Goal: Communication & Community: Participate in discussion

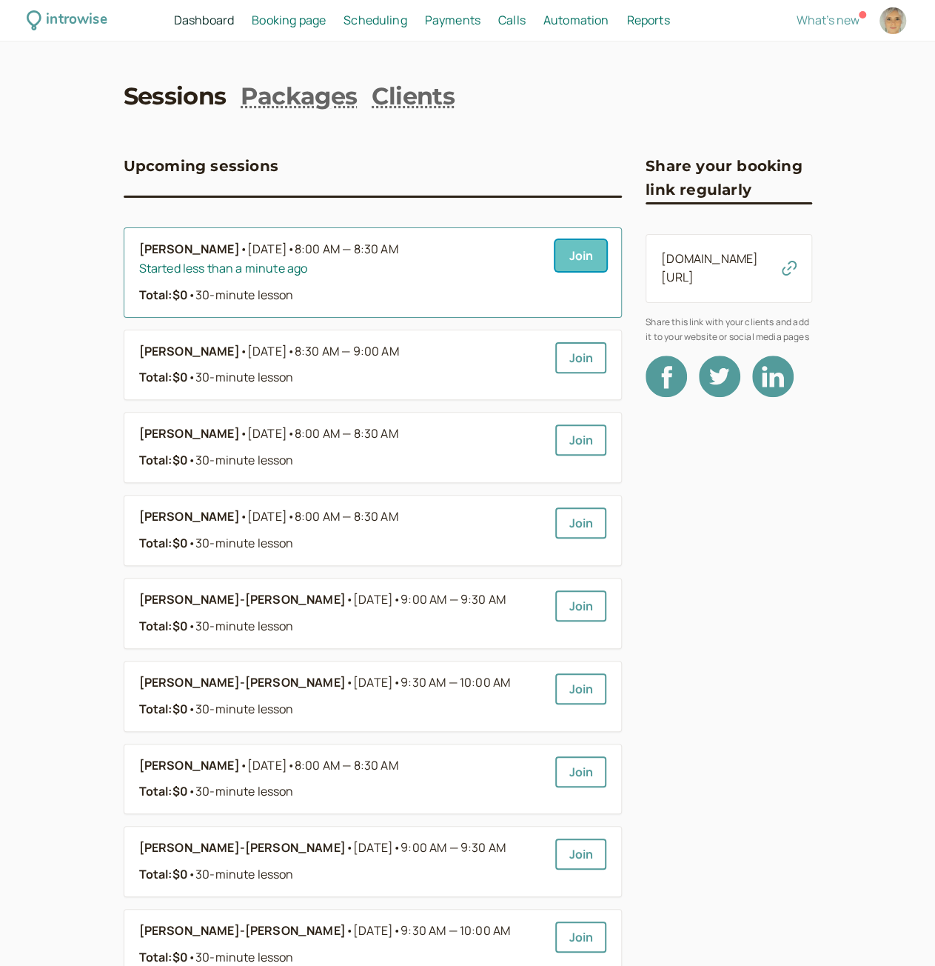
click at [586, 253] on link "Join" at bounding box center [580, 255] width 51 height 31
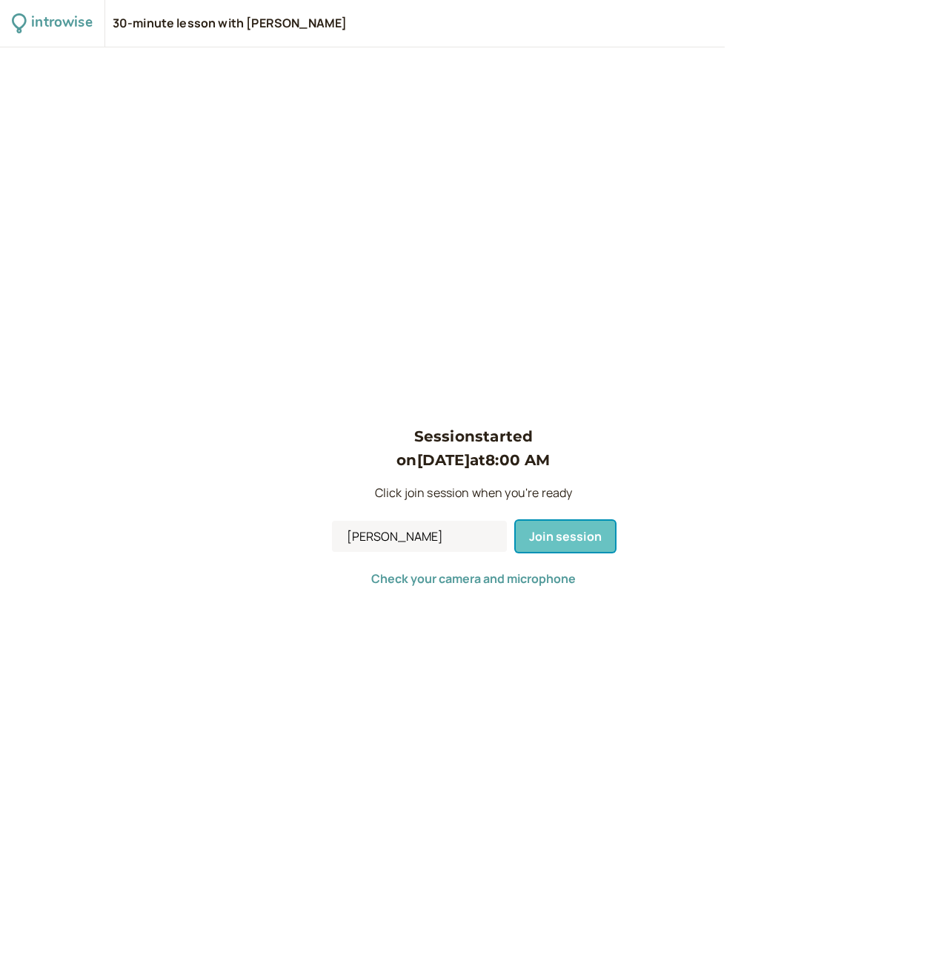
click at [567, 538] on span "Join session" at bounding box center [565, 536] width 73 height 16
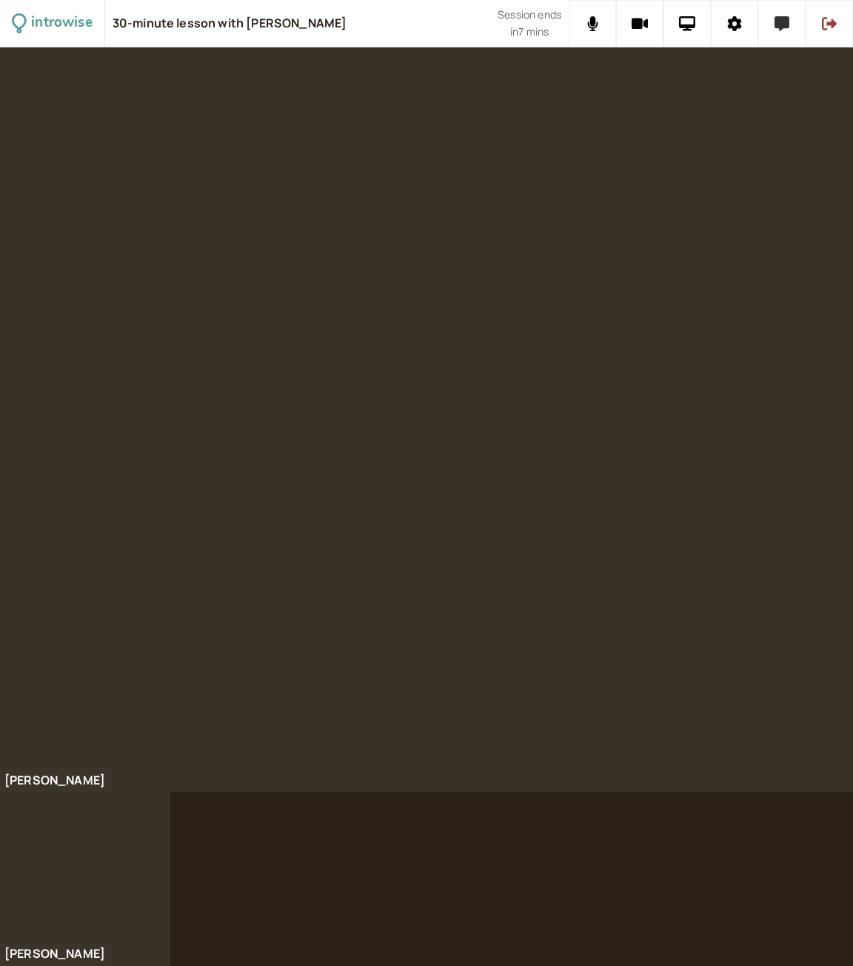
click at [779, 33] on button at bounding box center [781, 23] width 47 height 47
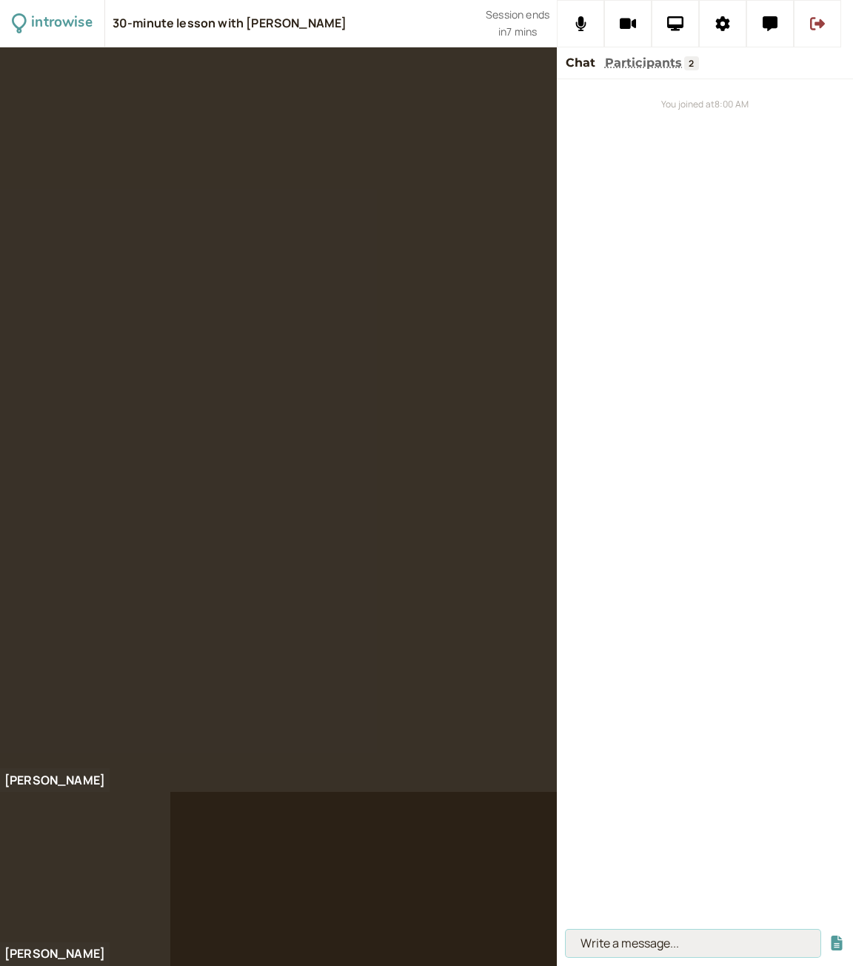
click at [618, 940] on input at bounding box center [693, 942] width 255 height 27
type input "proven"
click at [830, 935] on button "submit" at bounding box center [837, 943] width 15 height 16
click at [621, 943] on input at bounding box center [693, 942] width 255 height 27
type input "nape"
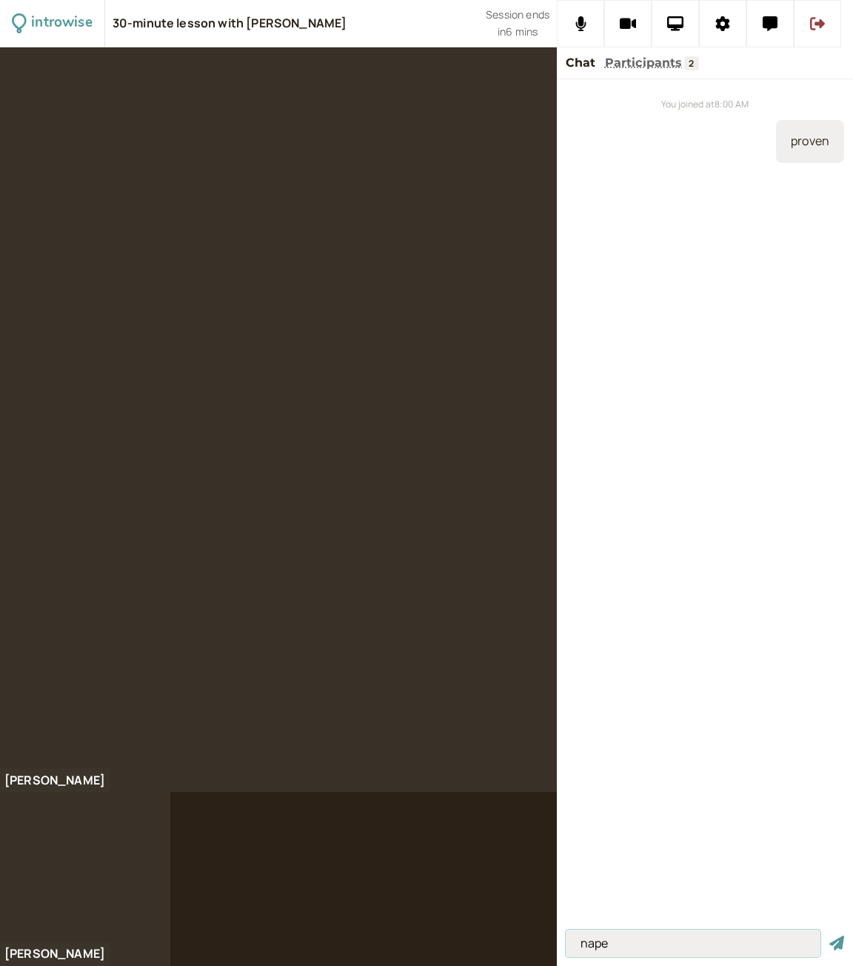
click at [830, 935] on button "submit" at bounding box center [837, 943] width 15 height 16
click at [681, 28] on icon at bounding box center [675, 23] width 17 height 15
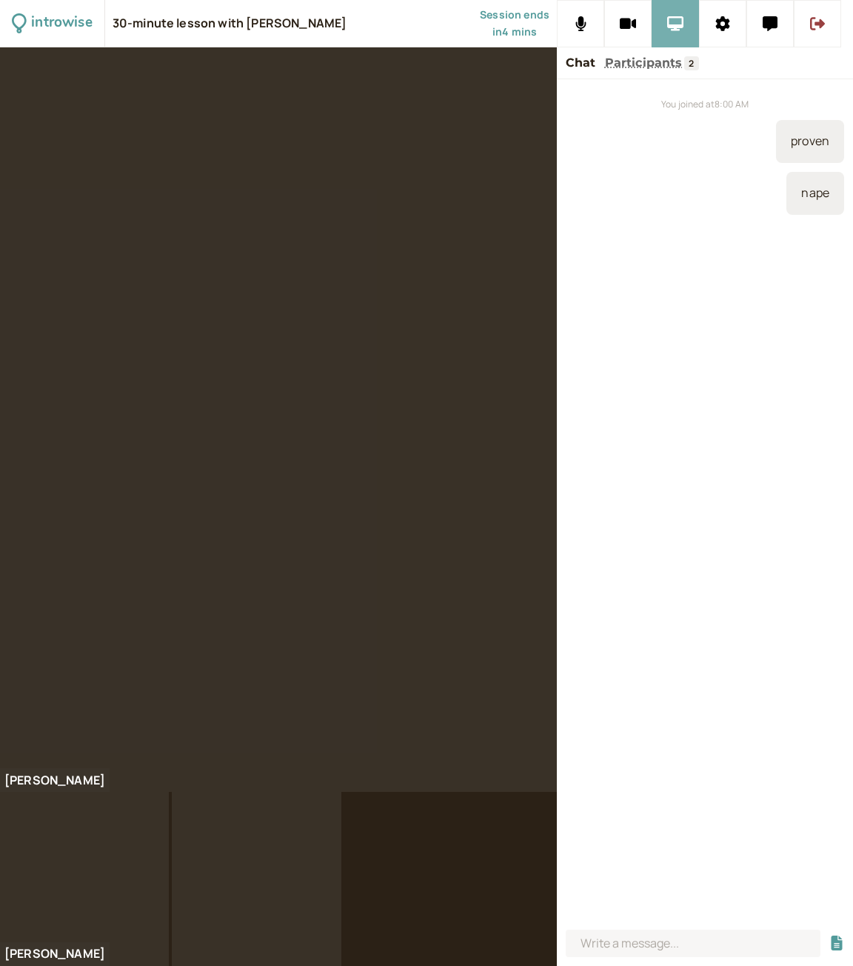
click at [672, 27] on icon at bounding box center [675, 23] width 17 height 15
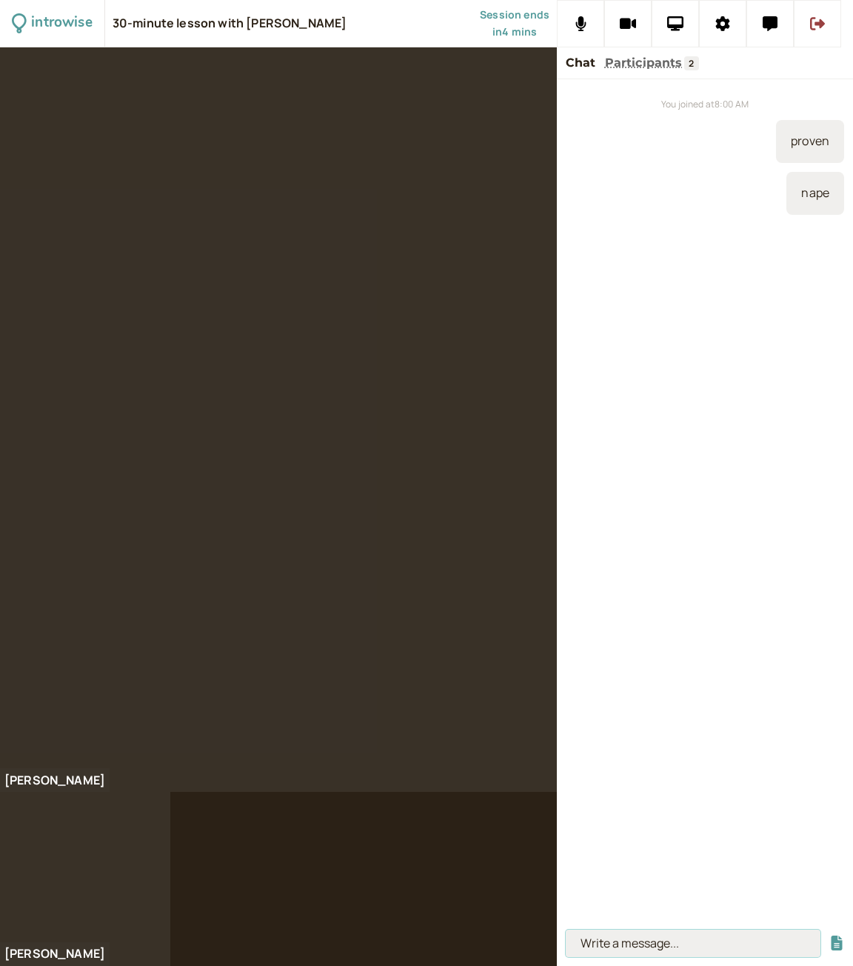
click at [582, 950] on input at bounding box center [693, 942] width 255 height 27
type input "old wives treatments"
click at [830, 935] on button "submit" at bounding box center [837, 943] width 15 height 16
type input "cupping"
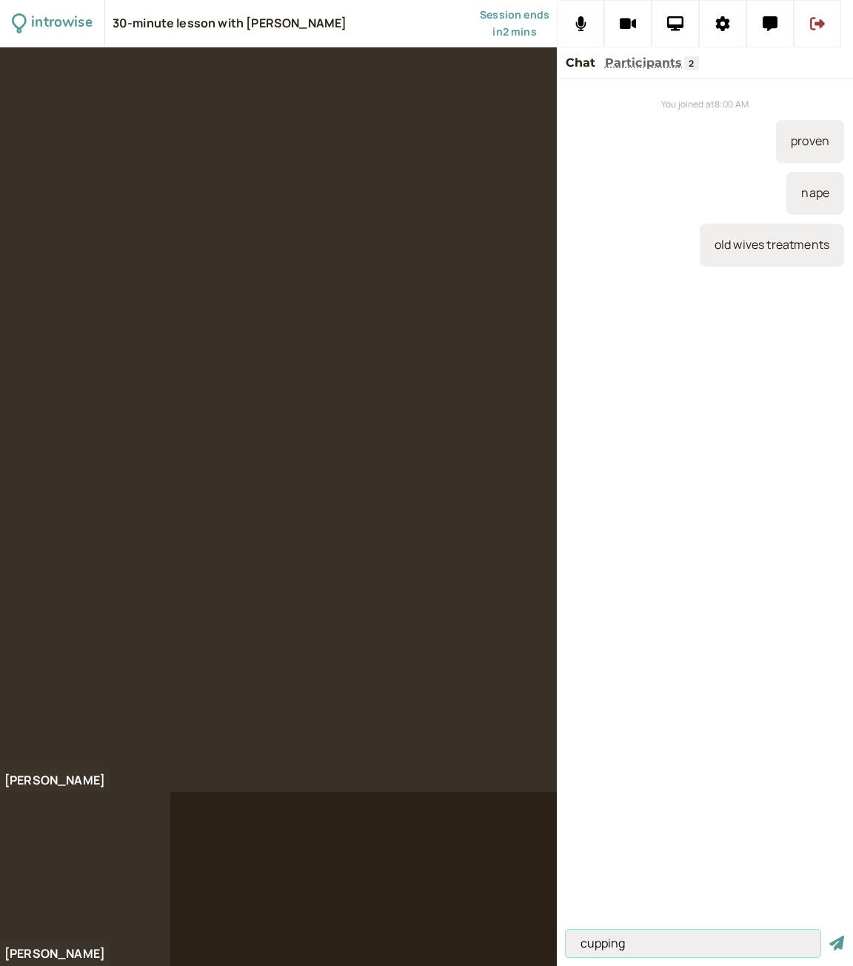
click at [830, 935] on button "submit" at bounding box center [837, 943] width 15 height 16
type input "chamomile"
click at [830, 935] on button "submit" at bounding box center [837, 943] width 15 height 16
click at [689, 944] on input at bounding box center [693, 942] width 255 height 27
paste input "[URL][DOMAIN_NAME]"
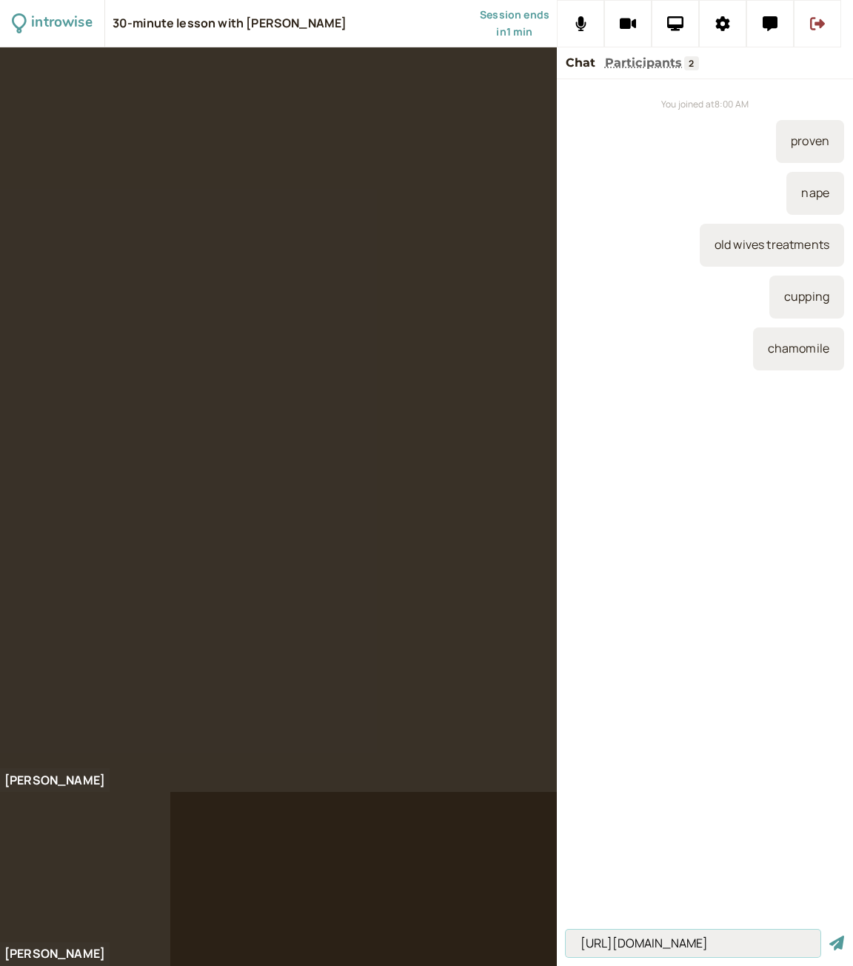
type input "[URL][DOMAIN_NAME]"
click at [830, 935] on button "submit" at bounding box center [837, 943] width 15 height 16
click at [688, 937] on input at bounding box center [693, 942] width 255 height 27
type input "wail"
click at [830, 935] on button "submit" at bounding box center [837, 943] width 15 height 16
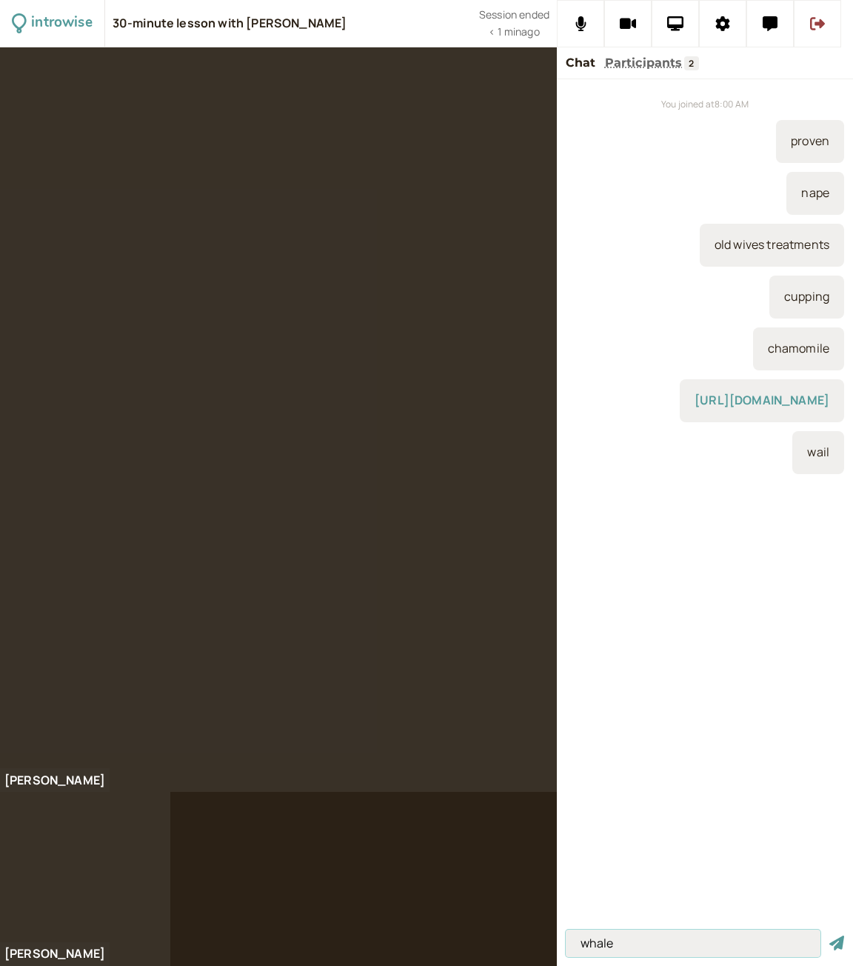
type input "whale"
click at [830, 935] on button "submit" at bounding box center [837, 943] width 15 height 16
click at [613, 947] on input at bounding box center [693, 942] width 255 height 27
type input "to wail"
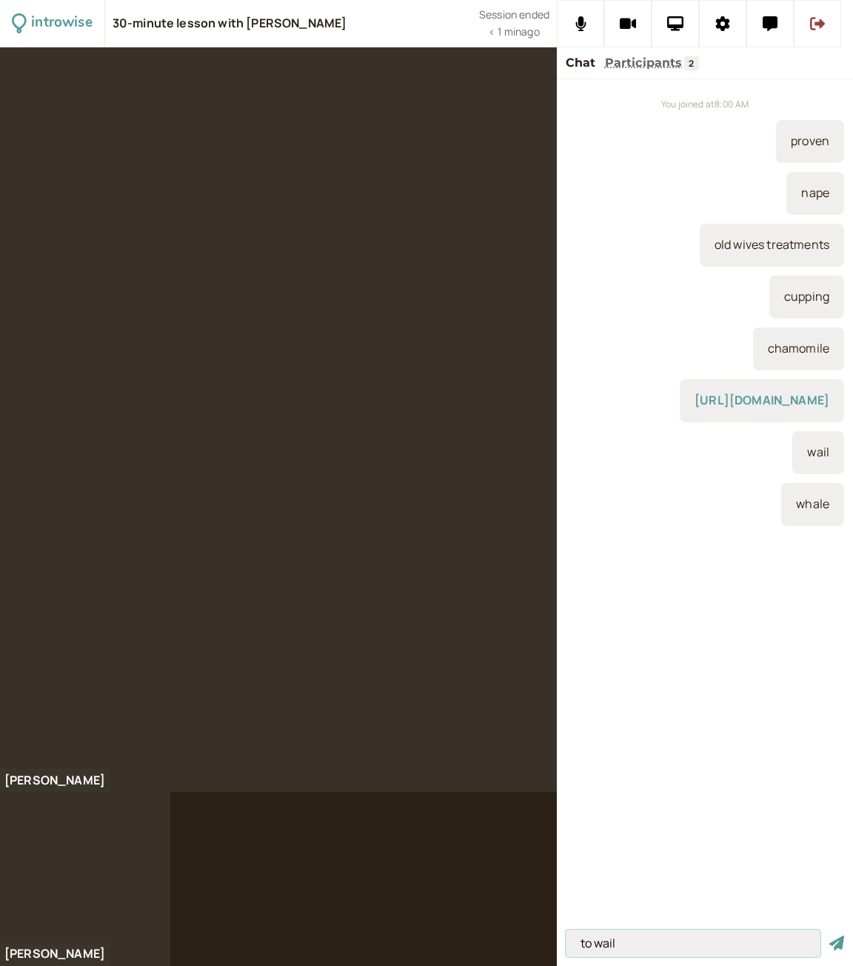
click at [830, 935] on button "submit" at bounding box center [837, 943] width 15 height 16
type input "a whale"
click at [830, 935] on button "submit" at bounding box center [837, 943] width 15 height 16
type input "a wail"
click at [830, 935] on button "submit" at bounding box center [837, 943] width 15 height 16
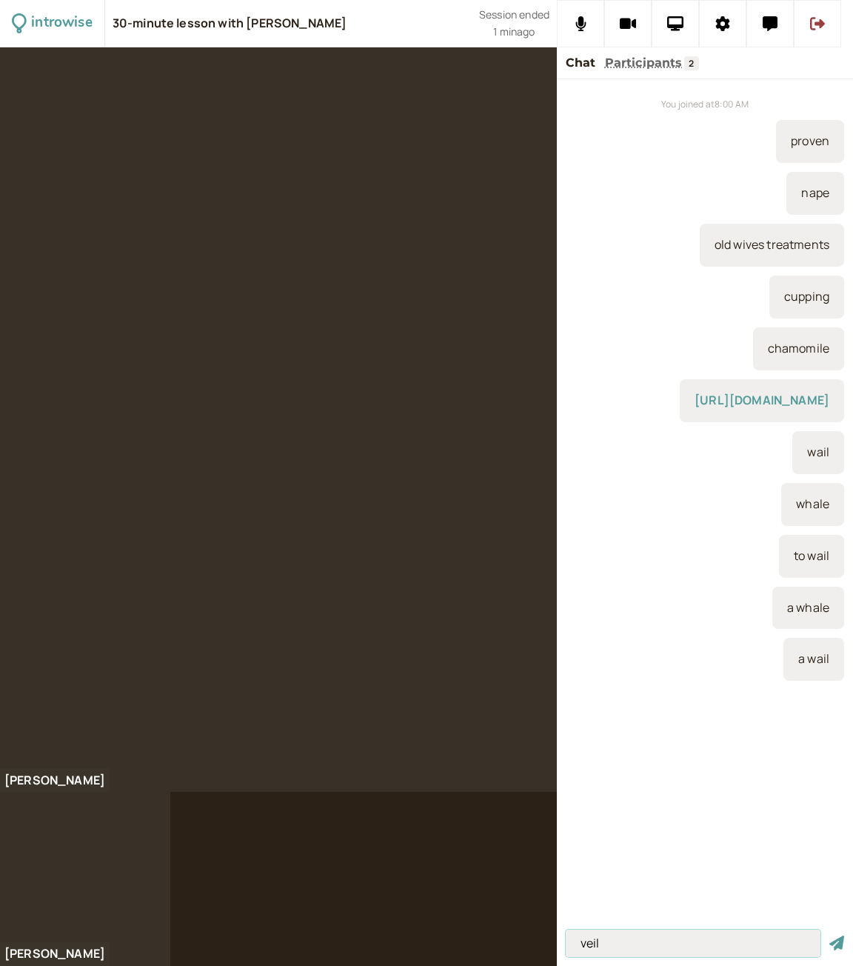
type input "veil"
click at [830, 935] on button "submit" at bounding box center [837, 943] width 15 height 16
type input "unveil = reveal"
click at [830, 935] on button "submit" at bounding box center [837, 943] width 15 height 16
type input "Second World War or World War Two"
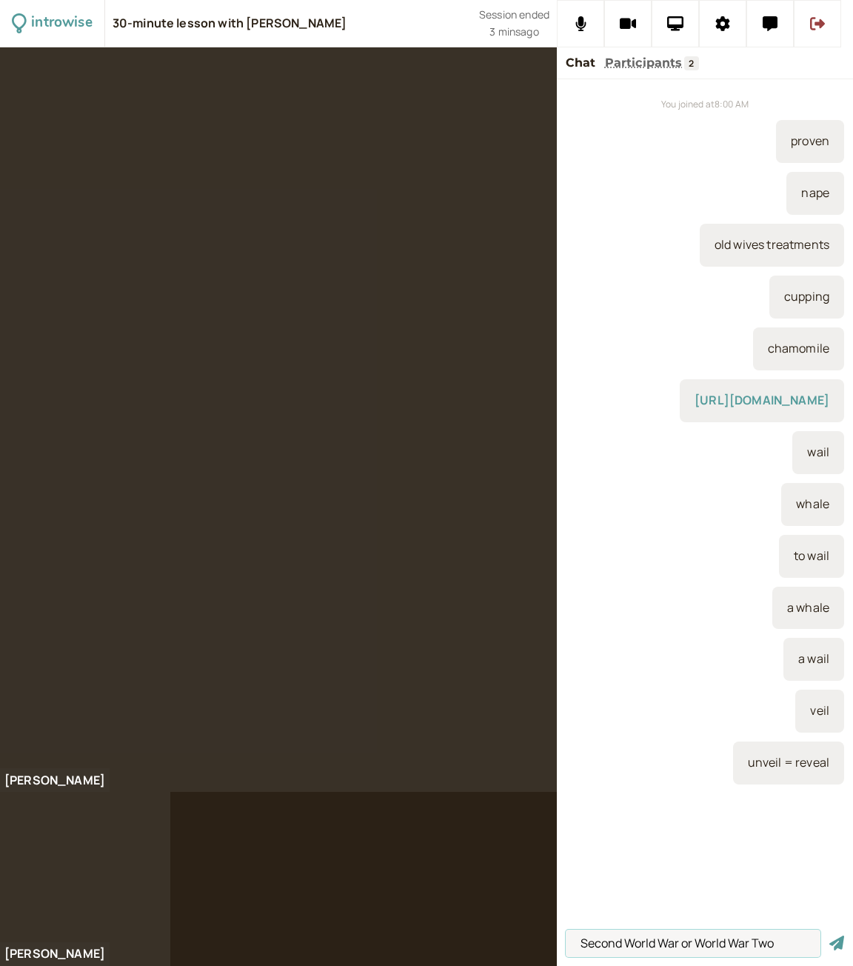
click at [830, 935] on button "submit" at bounding box center [837, 943] width 15 height 16
click at [633, 938] on input at bounding box center [693, 942] width 255 height 27
paste input "[URL][DOMAIN_NAME]"
type input "[URL][DOMAIN_NAME]"
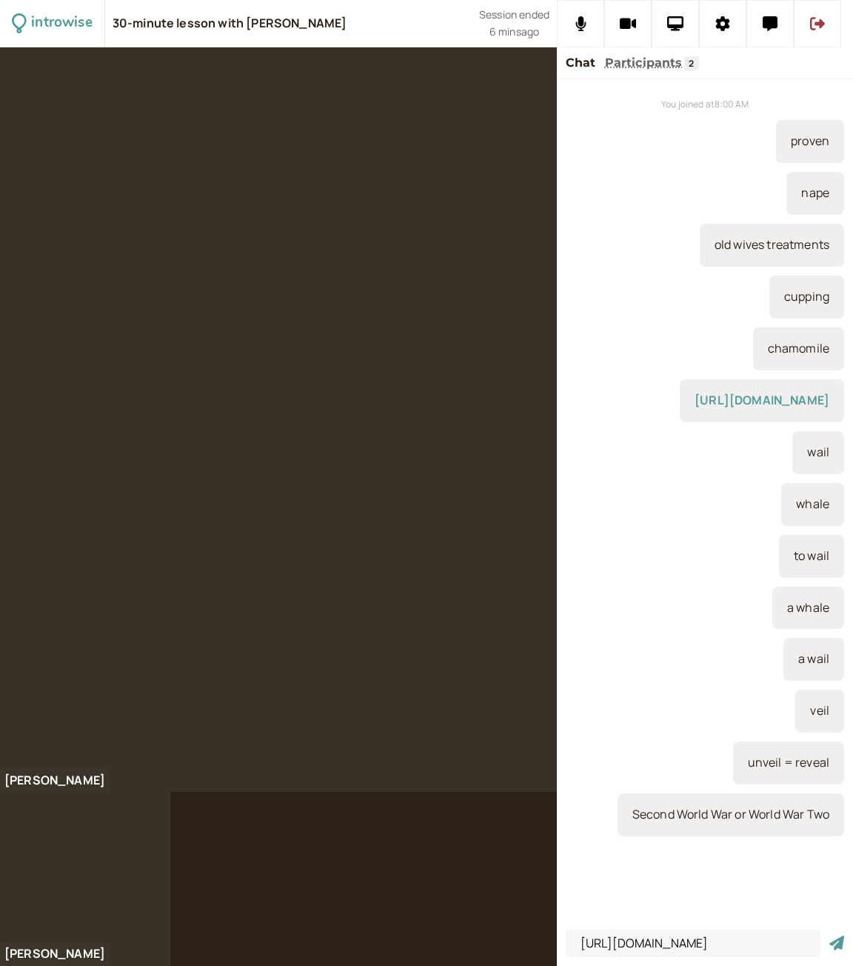
scroll to position [0, 0]
click at [832, 938] on icon "submit" at bounding box center [837, 942] width 15 height 15
click at [671, 23] on icon at bounding box center [675, 23] width 17 height 15
click at [560, 395] on div "You joined at 8:00 AM proven nape old wives treatments cupping chamomile [URL][…" at bounding box center [705, 501] width 296 height 844
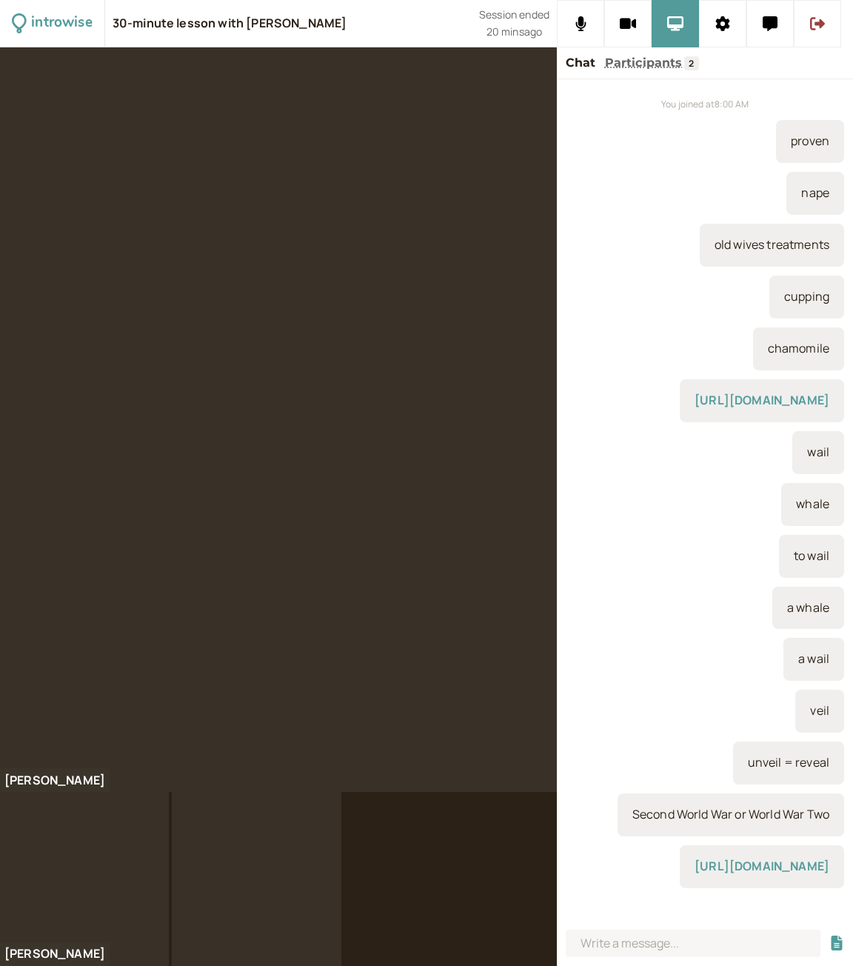
click at [770, 957] on div at bounding box center [705, 945] width 296 height 42
click at [750, 941] on input at bounding box center [693, 942] width 255 height 27
paste input "[URL][DOMAIN_NAME]"
type input "[URL][DOMAIN_NAME]"
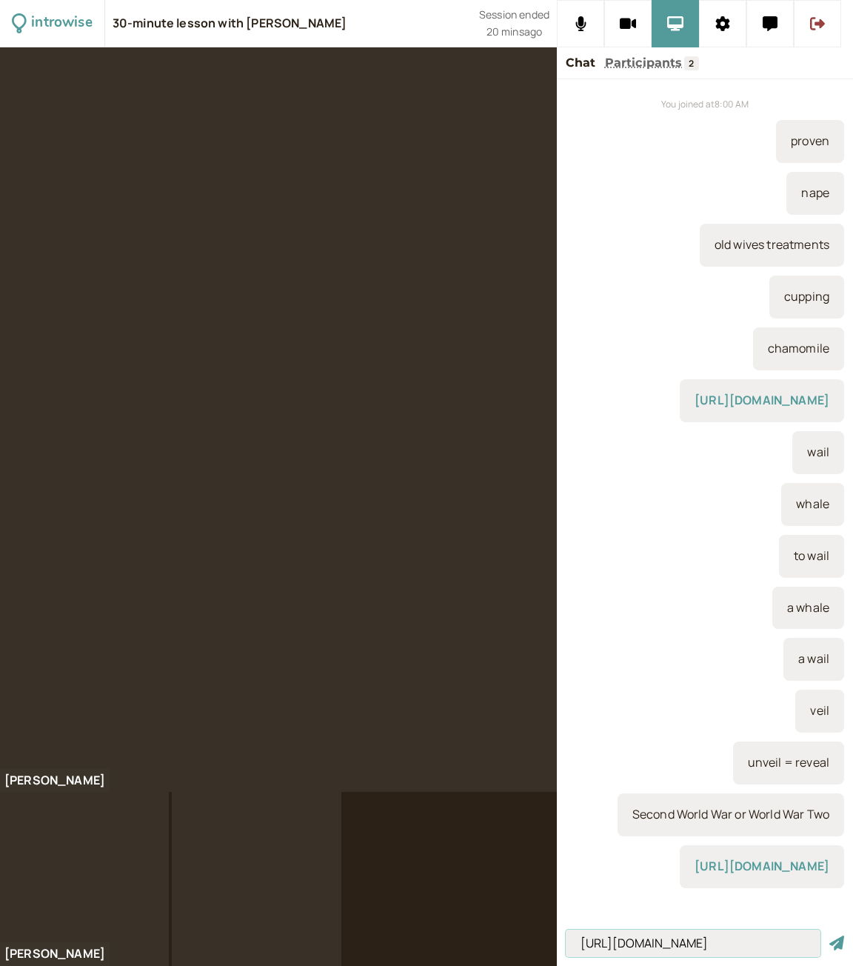
click at [830, 935] on button "submit" at bounding box center [837, 943] width 15 height 16
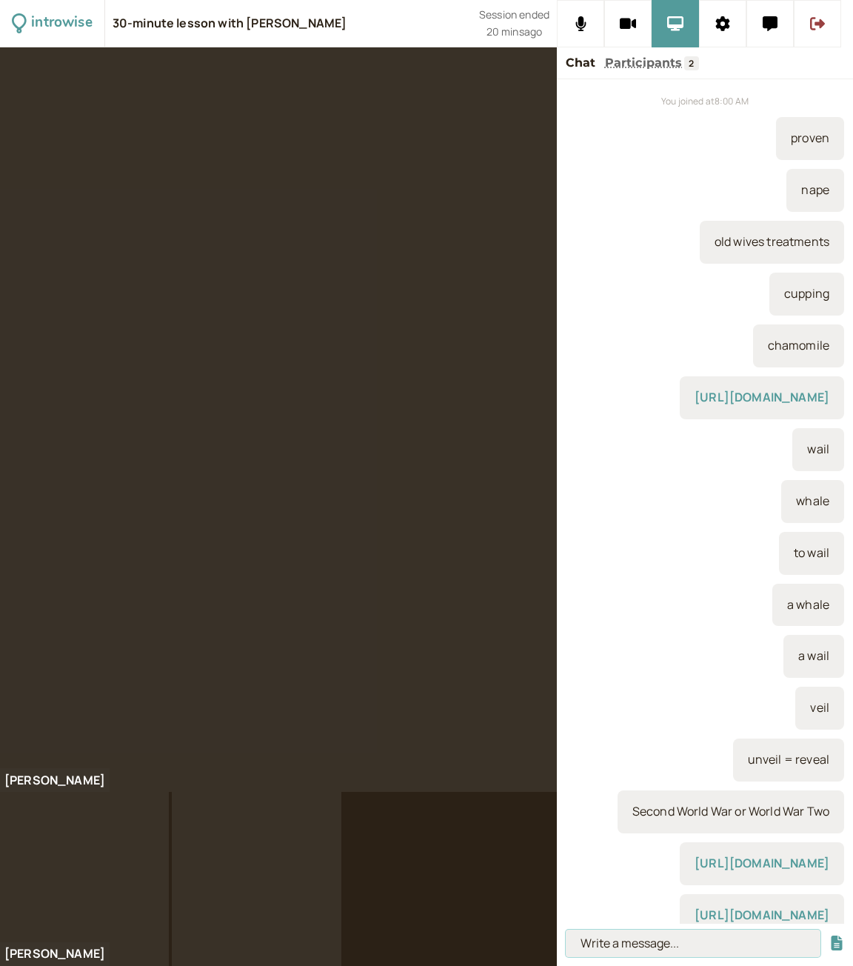
scroll to position [0, 0]
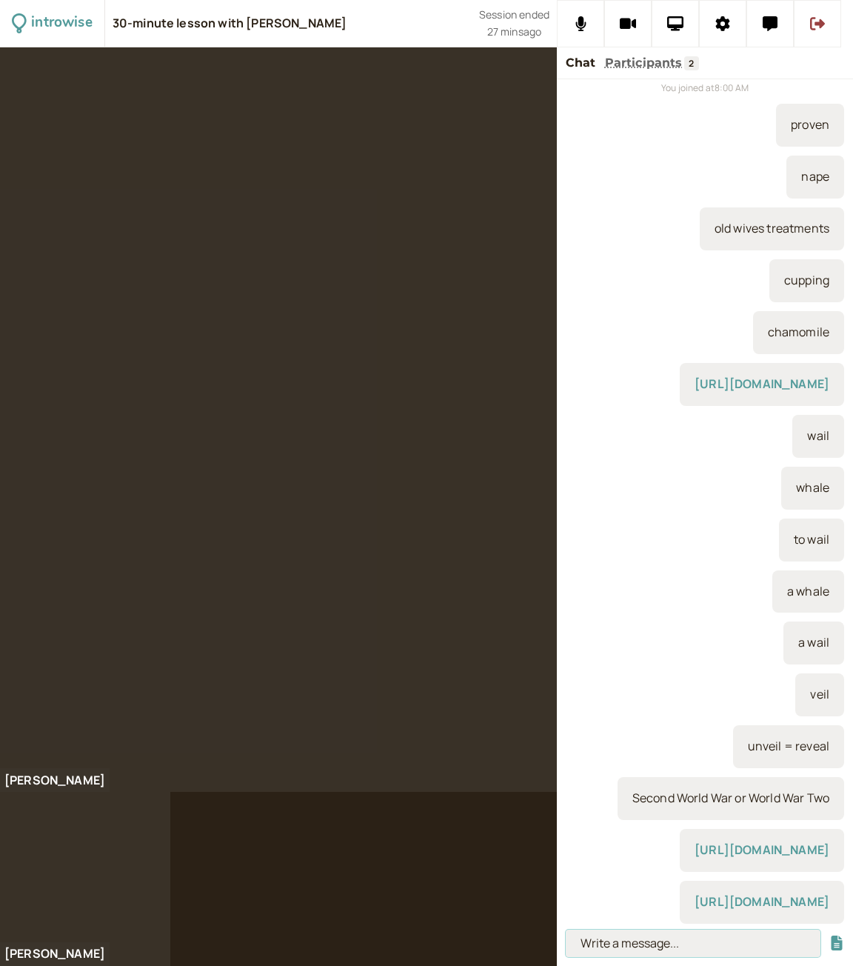
click at [584, 949] on input at bounding box center [693, 942] width 255 height 27
type input "in the loop, I'm out of the loop"
click at [830, 935] on button "submit" at bounding box center [837, 943] width 15 height 16
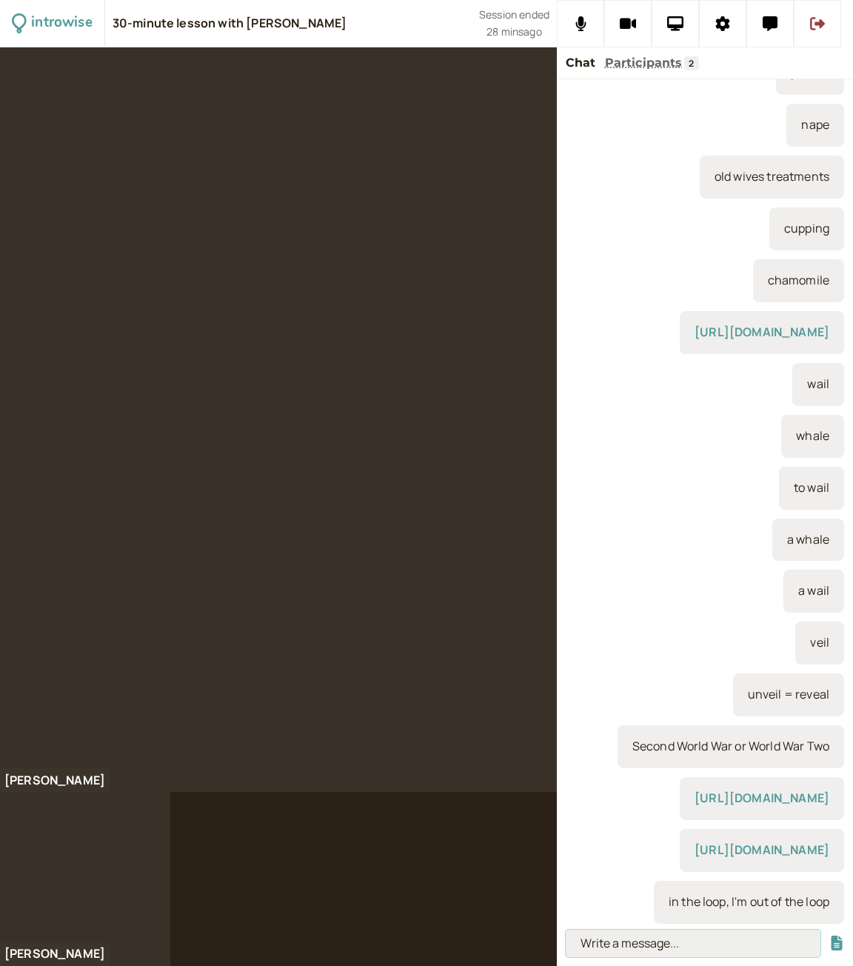
scroll to position [126, 0]
click at [817, 902] on div "in the loop, I'm out of the loop" at bounding box center [749, 902] width 190 height 43
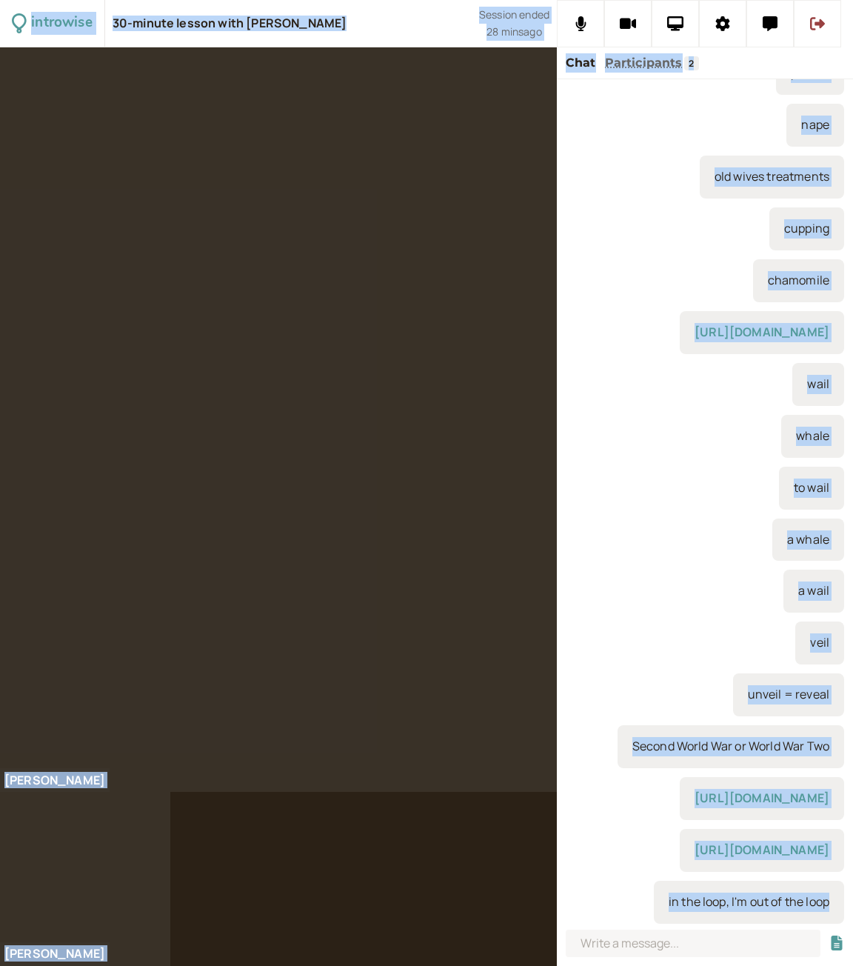
copy div "introwise 30-minute lesson with [PERSON_NAME] Session ended 28 mins ago [PERSON…"
click at [821, 30] on icon at bounding box center [817, 23] width 15 height 15
